Goal: Transaction & Acquisition: Purchase product/service

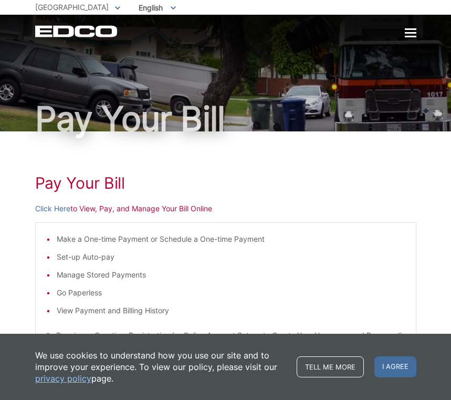
click at [295, 173] on h1 "Pay Your Bill" at bounding box center [225, 182] width 381 height 19
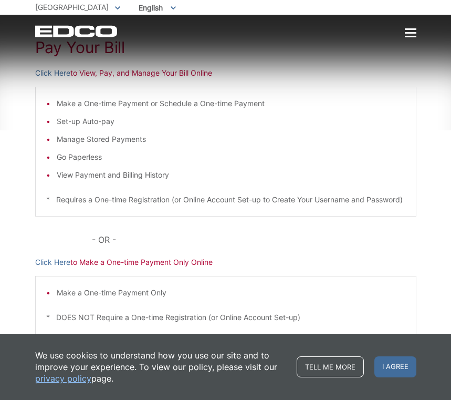
scroll to position [182, 0]
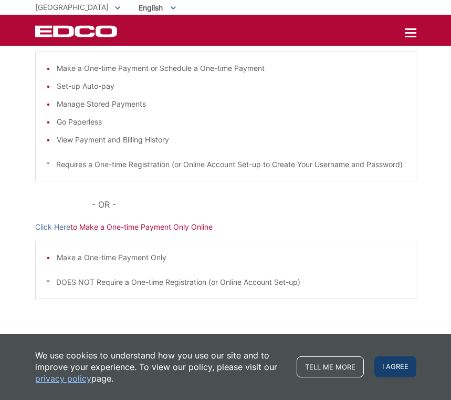
click at [395, 370] on span "I agree" at bounding box center [396, 366] width 42 height 21
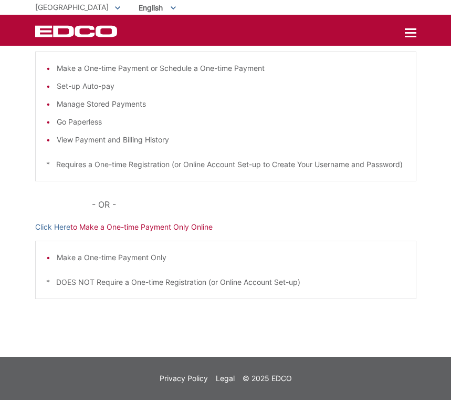
click at [420, 38] on div "EDCO Logo Home Residential Services Curbside Pickup Recycling Organic Recycling…" at bounding box center [225, 30] width 451 height 31
click at [411, 34] on div at bounding box center [411, 33] width 12 height 2
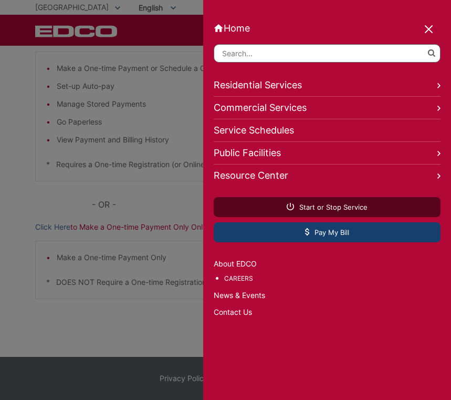
click at [308, 232] on icon at bounding box center [307, 231] width 4 height 7
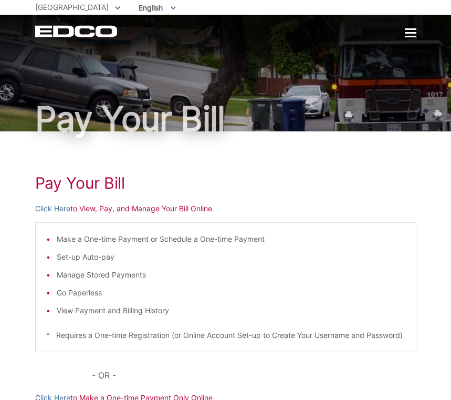
click at [175, 213] on p "Click Here to View, Pay, and Manage Your Bill Online" at bounding box center [225, 209] width 381 height 12
click at [63, 209] on link "Click Here" at bounding box center [52, 209] width 35 height 12
